Goal: Transaction & Acquisition: Purchase product/service

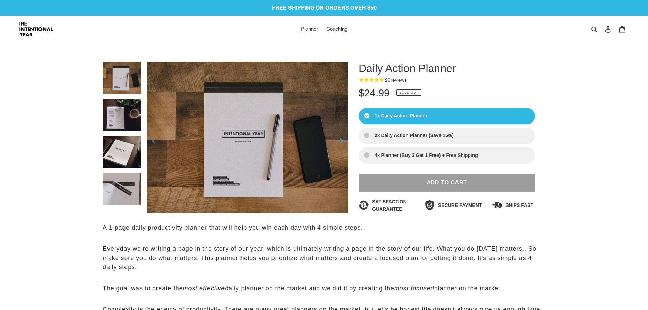
select select "Sort reviews"
click at [25, 30] on img at bounding box center [36, 29] width 34 height 15
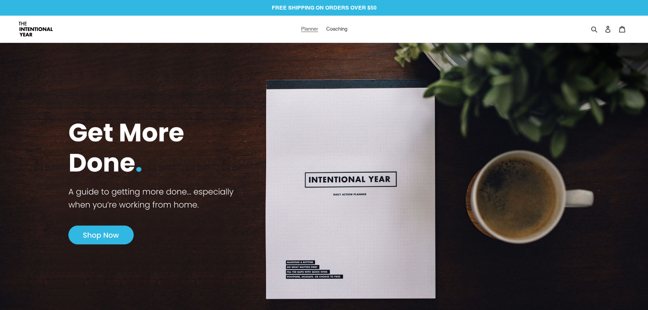
click at [311, 29] on span "Planner" at bounding box center [309, 29] width 17 height 6
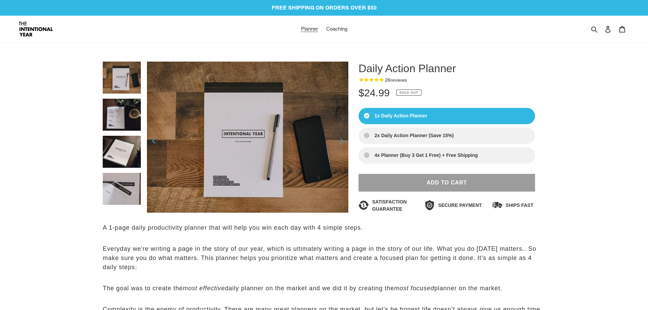
select select "Sort reviews"
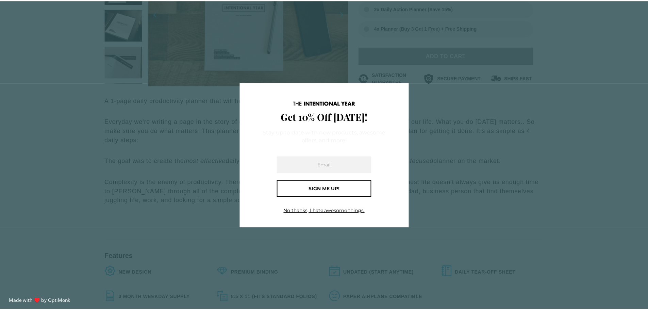
scroll to position [138, 0]
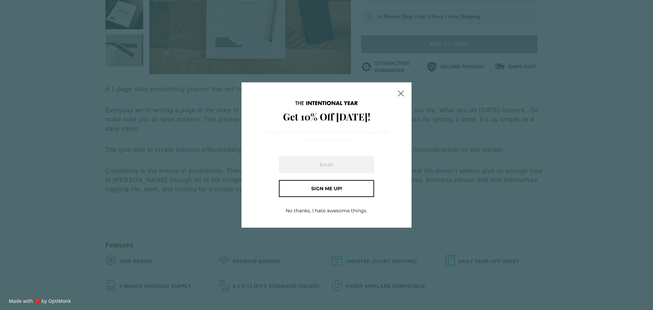
click at [342, 214] on div "No thanks, I hate awesome things." at bounding box center [327, 210] width 102 height 10
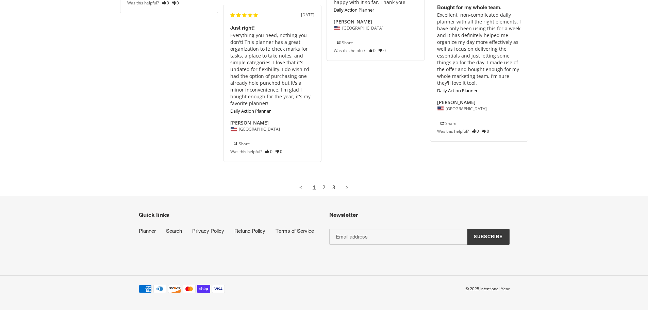
scroll to position [3003, 0]
